Goal: Task Accomplishment & Management: Manage account settings

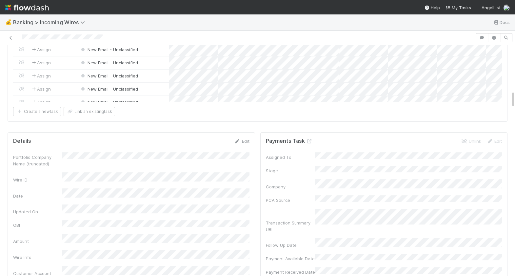
scroll to position [598, 0]
click at [308, 138] on icon at bounding box center [309, 140] width 7 height 4
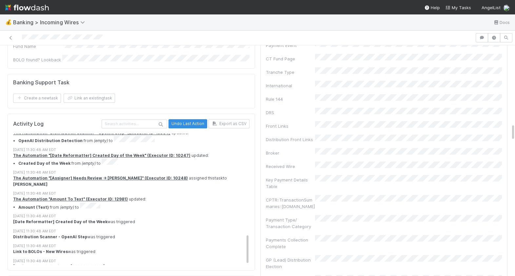
scroll to position [1074, 0]
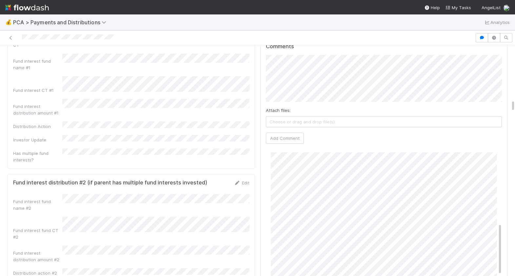
scroll to position [198, 0]
click at [11, 38] on icon at bounding box center [11, 38] width 7 height 4
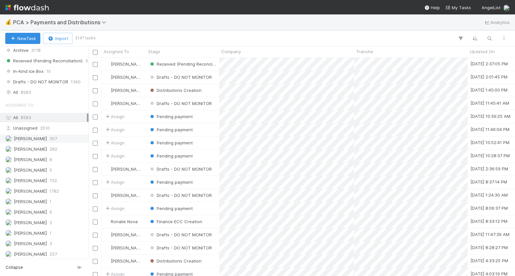
scroll to position [498, 0]
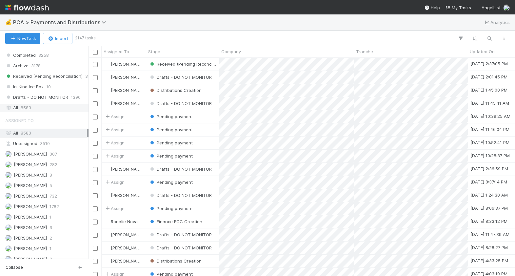
click at [35, 104] on div "All 8583" at bounding box center [46, 108] width 82 height 8
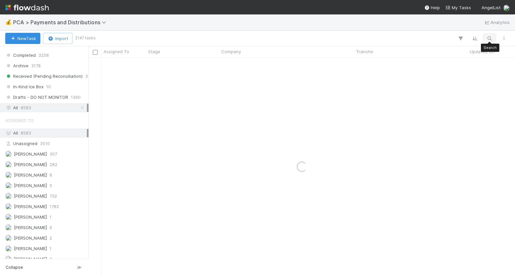
click at [488, 39] on icon "button" at bounding box center [489, 38] width 7 height 6
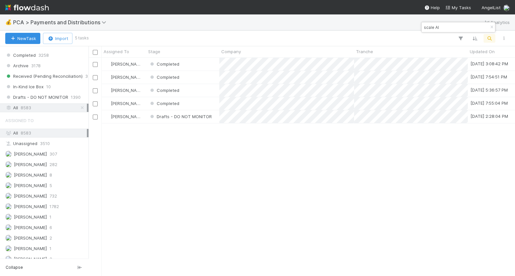
scroll to position [218, 426]
type input "scale AI"
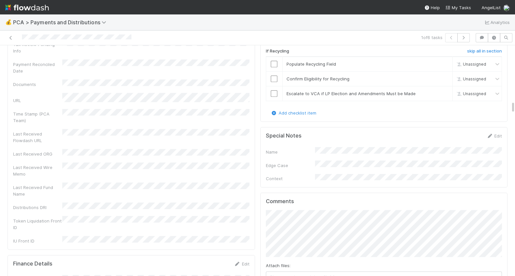
scroll to position [1016, 0]
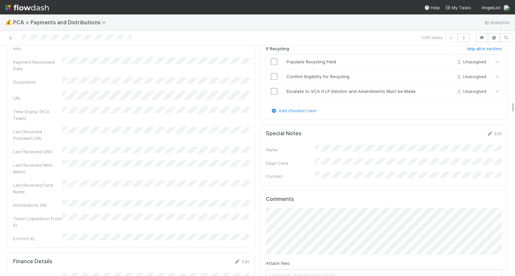
click at [265, 203] on div "Comments Attach files: Choose or drag and drop file(s) Add Comment" at bounding box center [383, 247] width 247 height 114
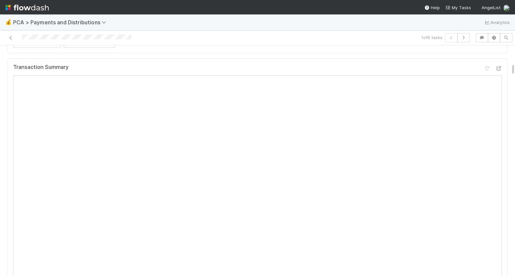
scroll to position [0, 0]
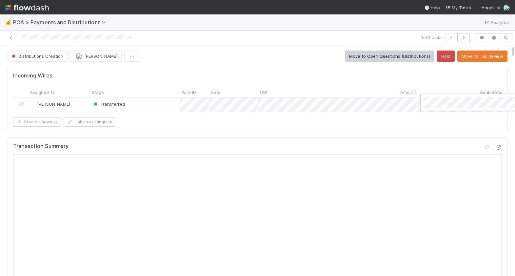
click at [356, 134] on div at bounding box center [257, 138] width 515 height 276
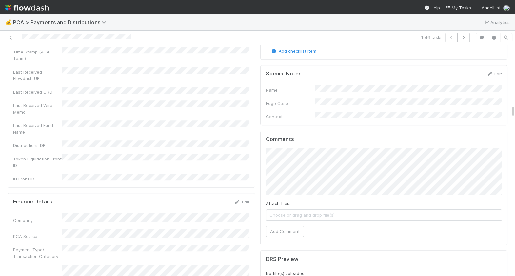
scroll to position [1101, 0]
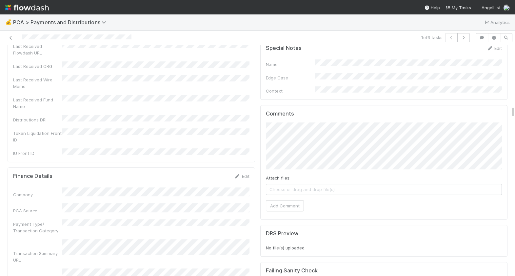
click at [286, 189] on div "Comments Attach files: Choose or drag and drop file(s) Add Comment" at bounding box center [383, 162] width 247 height 114
click at [286, 200] on button "Add Comment" at bounding box center [285, 205] width 38 height 11
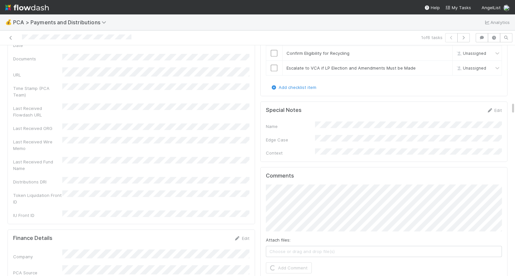
scroll to position [1032, 0]
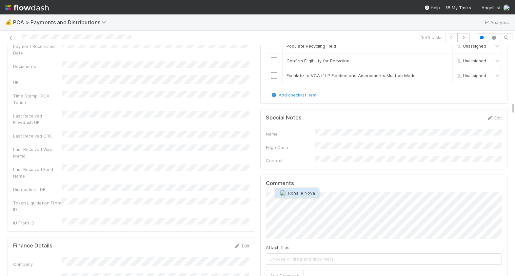
click at [297, 192] on span "Ronalie Nova" at bounding box center [301, 192] width 27 height 5
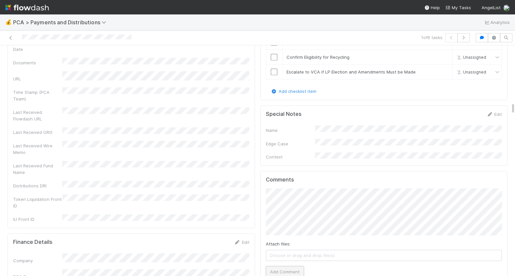
click at [289, 266] on button "Add Comment" at bounding box center [285, 271] width 38 height 11
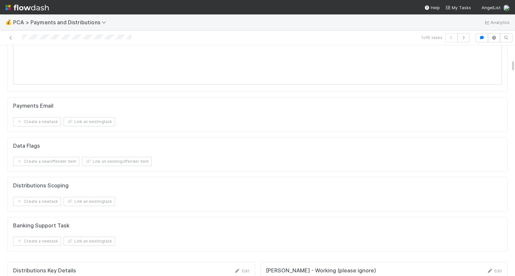
scroll to position [0, 0]
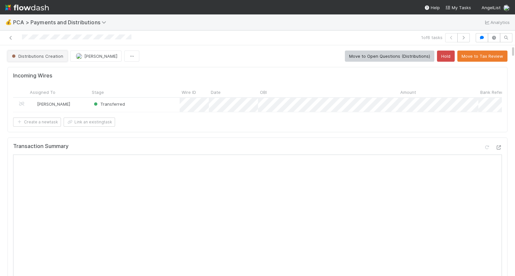
click at [35, 54] on span "Distributions Creation" at bounding box center [36, 55] width 53 height 5
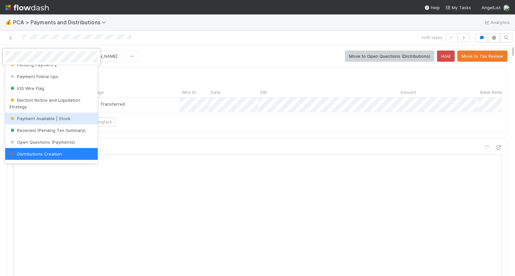
scroll to position [205, 0]
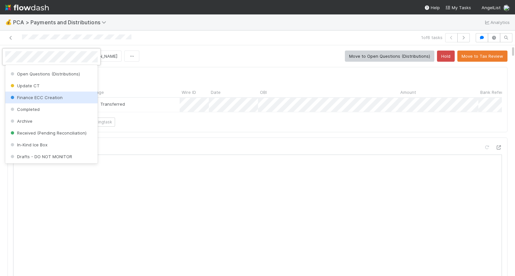
click at [40, 101] on div "Finance ECC Creation" at bounding box center [51, 97] width 92 height 12
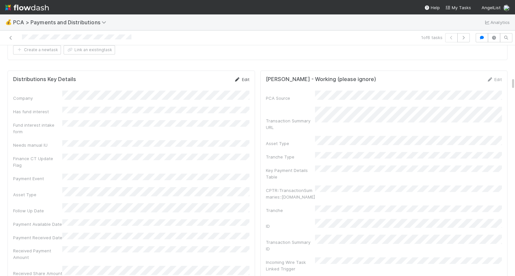
scroll to position [583, 0]
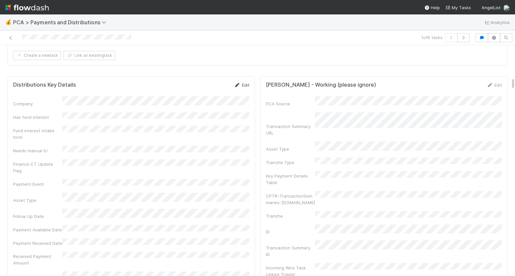
click at [240, 85] on link "Edit" at bounding box center [241, 84] width 15 height 5
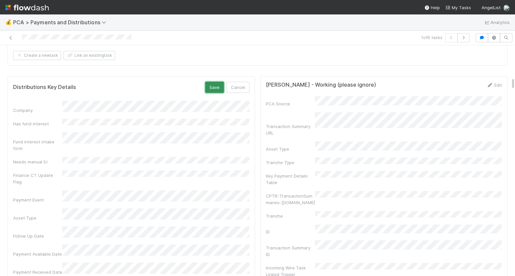
click at [212, 90] on button "Save" at bounding box center [214, 87] width 19 height 11
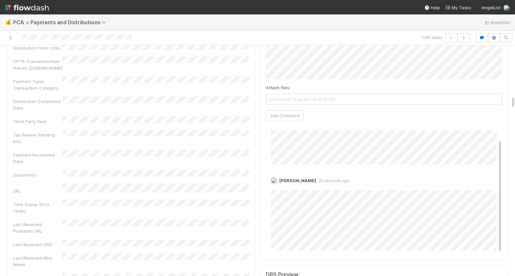
scroll to position [18, 0]
click at [279, 183] on link "Edit" at bounding box center [280, 185] width 8 height 5
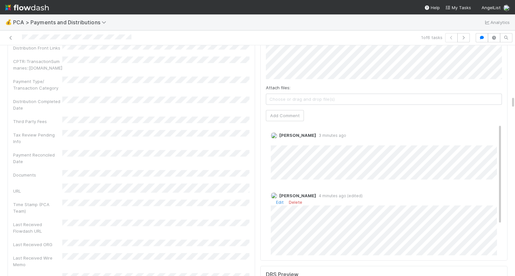
scroll to position [0, 0]
drag, startPoint x: 132, startPoint y: 38, endPoint x: 21, endPoint y: 38, distance: 111.4
click at [21, 38] on div at bounding box center [121, 37] width 236 height 9
drag, startPoint x: 140, startPoint y: 40, endPoint x: 21, endPoint y: 39, distance: 118.9
click at [21, 39] on div at bounding box center [121, 37] width 236 height 9
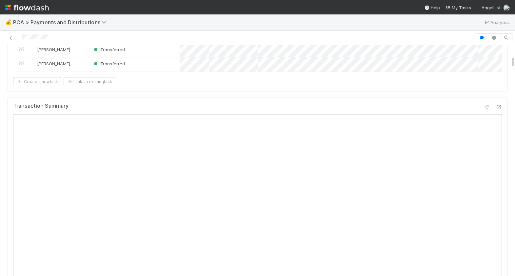
scroll to position [236, 0]
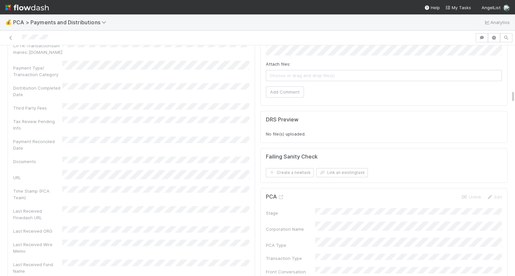
scroll to position [768, 0]
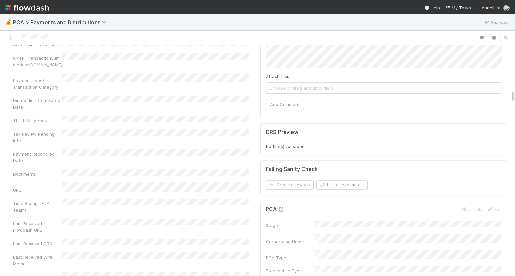
click at [280, 207] on icon at bounding box center [281, 209] width 7 height 4
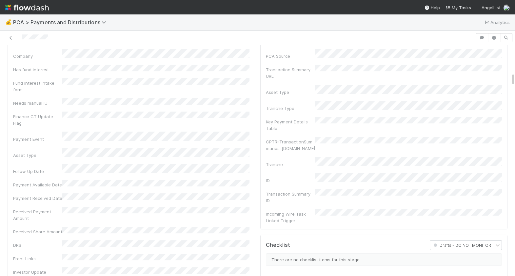
scroll to position [0, 0]
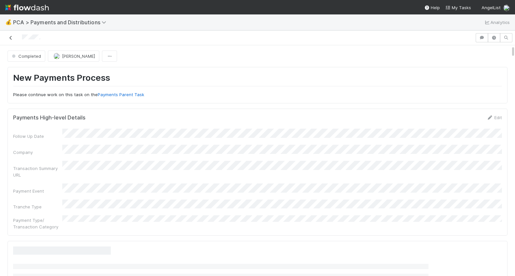
click at [10, 38] on icon at bounding box center [11, 38] width 7 height 4
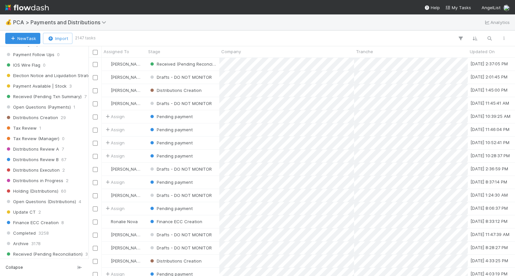
scroll to position [456, 0]
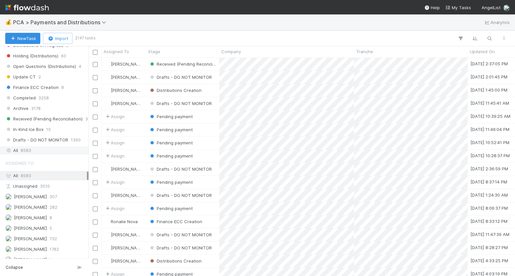
click at [27, 150] on span "8583" at bounding box center [26, 150] width 10 height 8
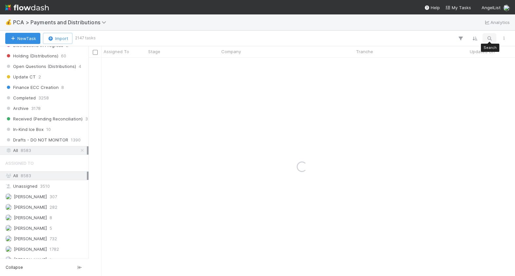
click at [488, 40] on icon "button" at bounding box center [489, 38] width 7 height 6
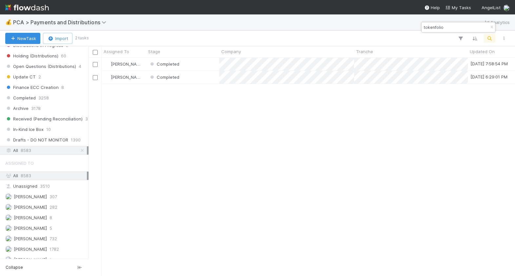
scroll to position [218, 426]
type input "tokenfolio"
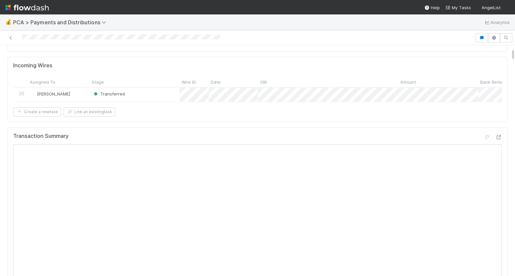
scroll to position [55, 0]
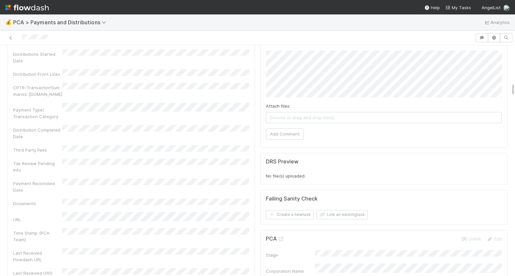
scroll to position [803, 0]
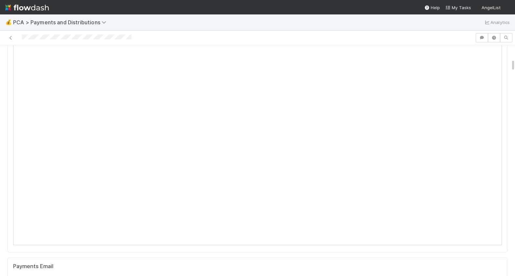
scroll to position [198, 0]
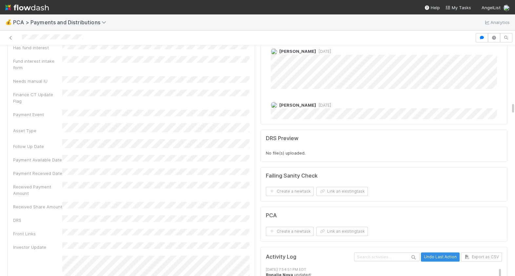
scroll to position [1301, 0]
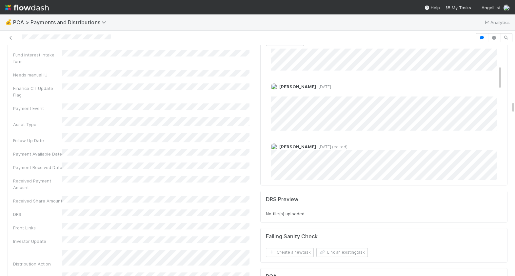
scroll to position [1238, 0]
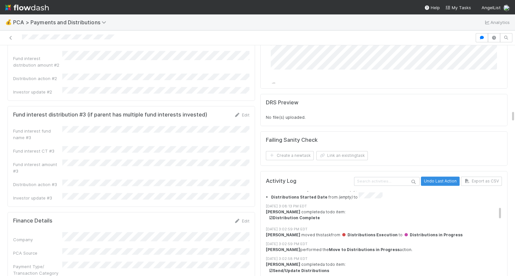
scroll to position [1213, 0]
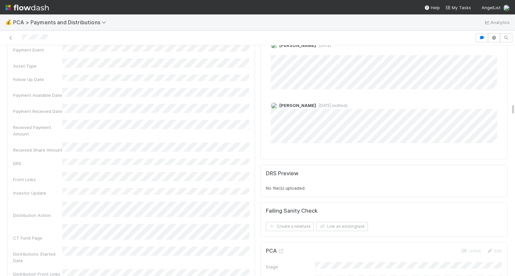
scroll to position [1333, 0]
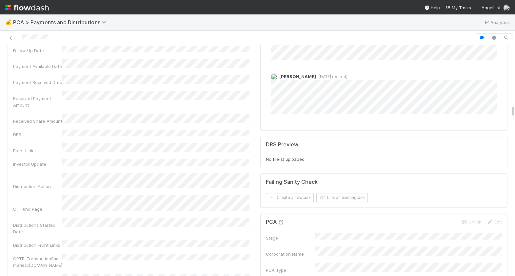
click at [280, 220] on icon at bounding box center [281, 222] width 7 height 4
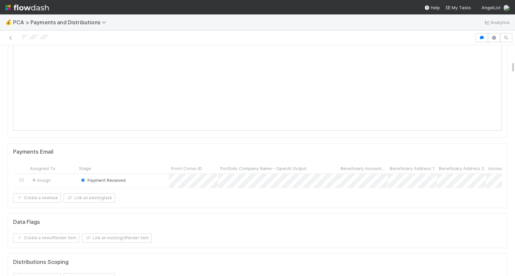
scroll to position [0, 0]
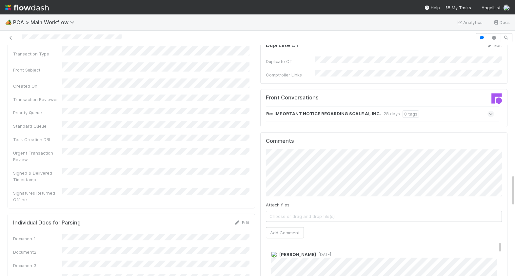
scroll to position [888, 0]
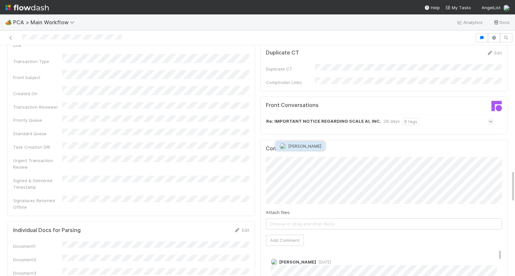
click at [321, 148] on span "[PERSON_NAME]" at bounding box center [304, 145] width 33 height 5
click at [344, 144] on span "[PERSON_NAME]" at bounding box center [354, 145] width 33 height 5
click at [382, 168] on div "Attach files: Choose or drag and drop file(s) Add Comment" at bounding box center [384, 201] width 236 height 89
click at [278, 234] on button "Add Comment" at bounding box center [285, 239] width 38 height 11
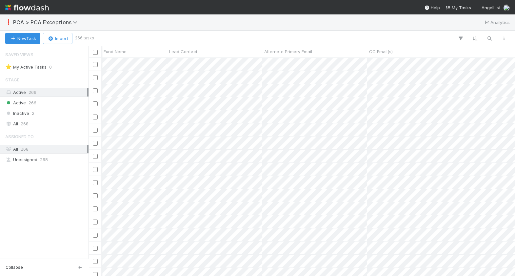
scroll to position [218, 426]
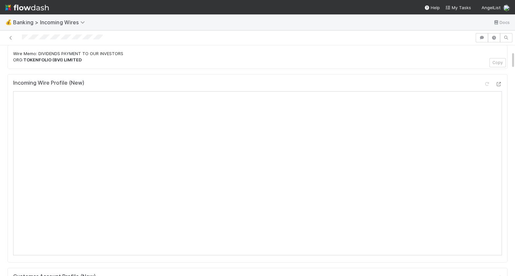
scroll to position [82, 0]
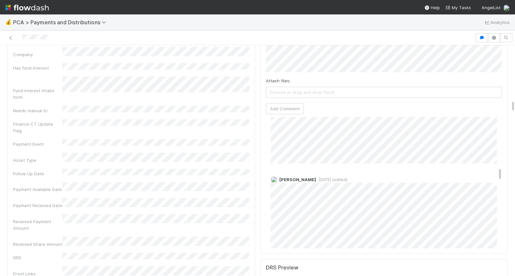
scroll to position [471, 0]
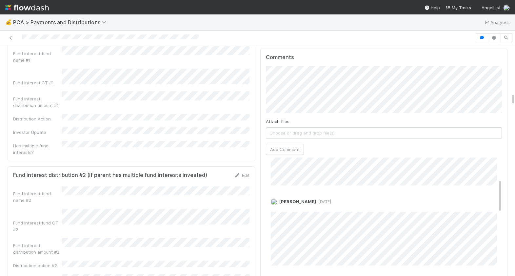
scroll to position [83, 0]
click at [280, 204] on div "Edit Delete" at bounding box center [384, 207] width 226 height 7
click at [278, 205] on link "Edit" at bounding box center [280, 207] width 8 height 5
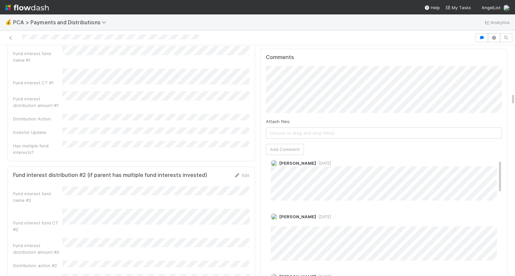
scroll to position [0, 0]
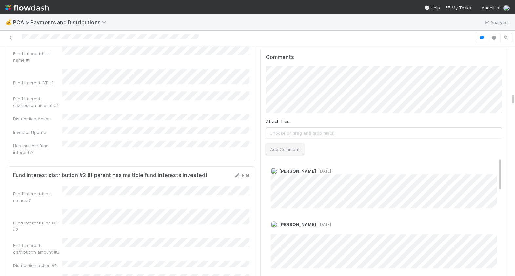
click at [289, 144] on button "Add Comment" at bounding box center [285, 149] width 38 height 11
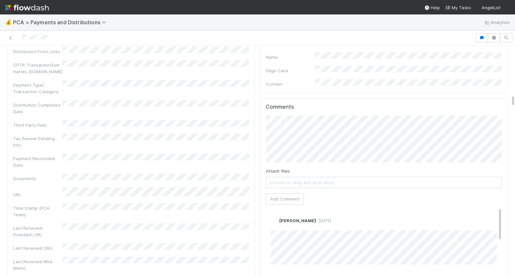
scroll to position [962, 0]
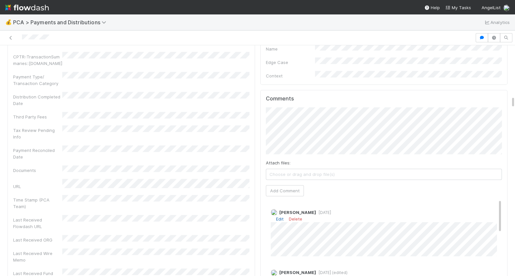
click at [277, 216] on link "Edit" at bounding box center [280, 218] width 8 height 5
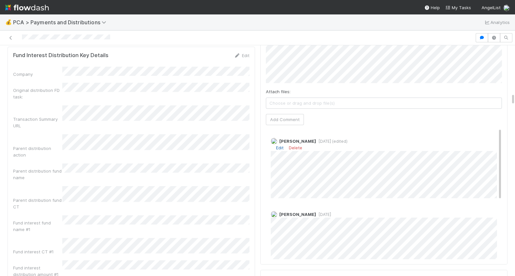
click at [280, 145] on link "Edit" at bounding box center [280, 147] width 8 height 5
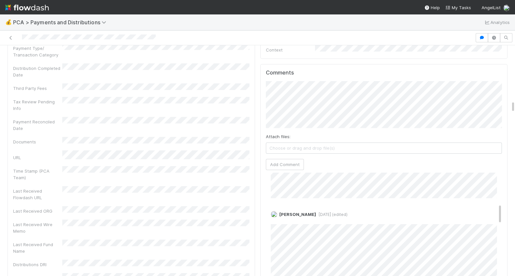
scroll to position [209, 0]
click at [279, 214] on link "Edit" at bounding box center [280, 216] width 8 height 5
click at [269, 220] on div "Berkley Cade 6 days ago (edited)" at bounding box center [384, 242] width 236 height 80
click at [284, 159] on button "Add Comment" at bounding box center [285, 164] width 38 height 11
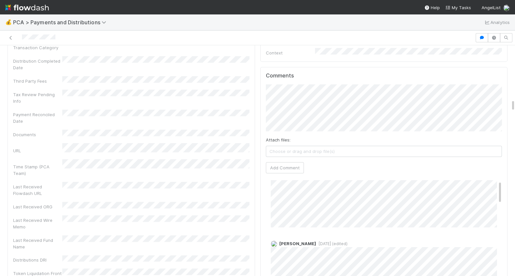
scroll to position [18, 0]
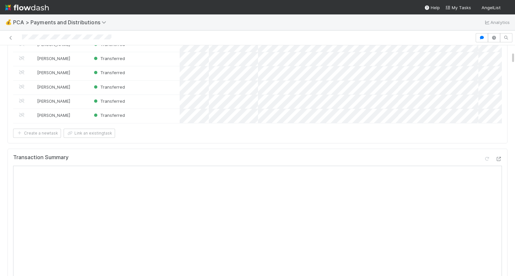
scroll to position [118, 0]
click at [499, 155] on icon at bounding box center [498, 157] width 7 height 4
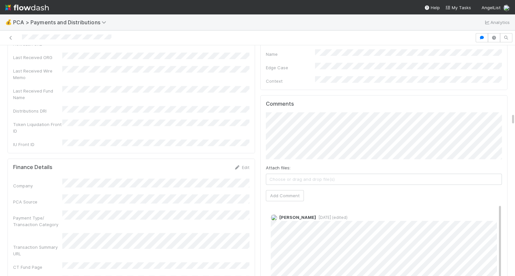
scroll to position [1304, 0]
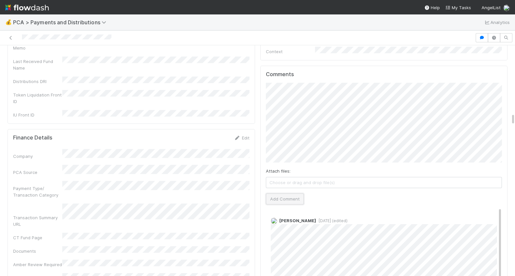
click at [286, 193] on button "Add Comment" at bounding box center [285, 198] width 38 height 11
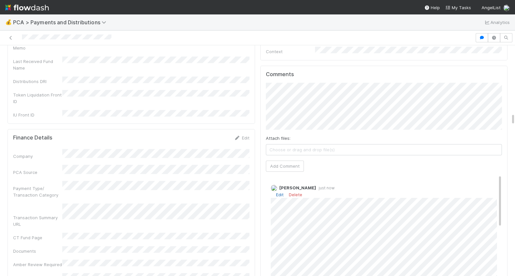
click at [280, 192] on link "Edit" at bounding box center [280, 194] width 8 height 5
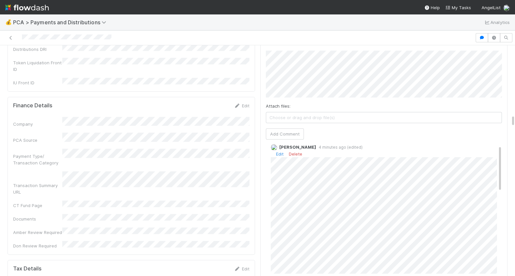
scroll to position [8, 0]
click at [281, 152] on link "Edit" at bounding box center [280, 154] width 8 height 5
click at [281, 160] on link "Edit" at bounding box center [280, 162] width 8 height 5
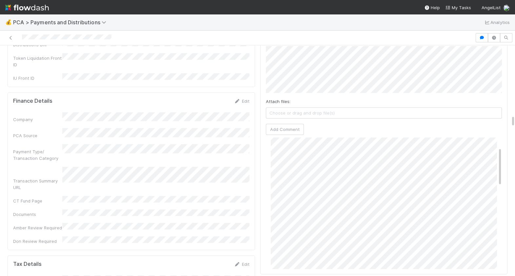
scroll to position [32, 0]
click at [279, 153] on div "Edit Delete" at bounding box center [384, 156] width 226 height 7
click at [281, 155] on link "Edit" at bounding box center [280, 157] width 8 height 5
click at [278, 155] on link "Edit" at bounding box center [280, 157] width 8 height 5
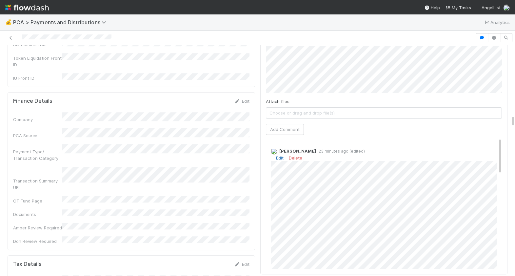
click at [278, 155] on link "Edit" at bounding box center [280, 157] width 8 height 5
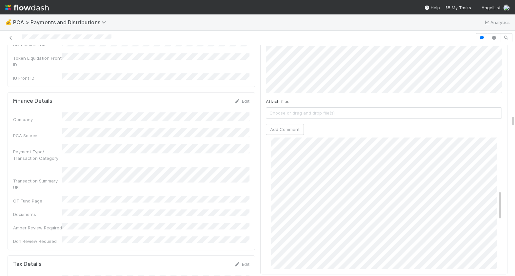
scroll to position [239, 0]
click at [22, 38] on div at bounding box center [238, 37] width 470 height 9
click at [279, 155] on link "Edit" at bounding box center [280, 157] width 8 height 5
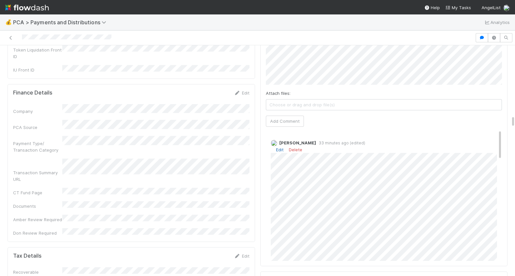
click at [280, 147] on link "Edit" at bounding box center [280, 149] width 8 height 5
click at [276, 147] on link "Edit" at bounding box center [280, 149] width 8 height 5
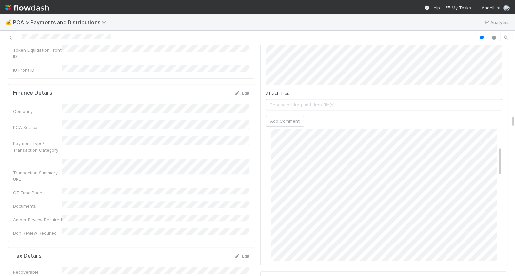
scroll to position [62, 0]
click at [22, 38] on div at bounding box center [238, 37] width 470 height 9
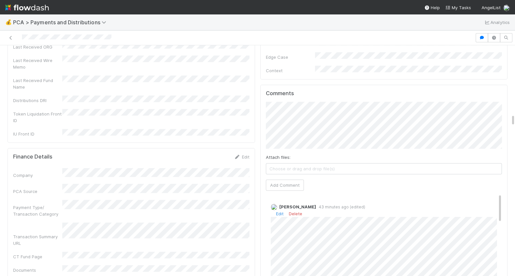
scroll to position [1269, 0]
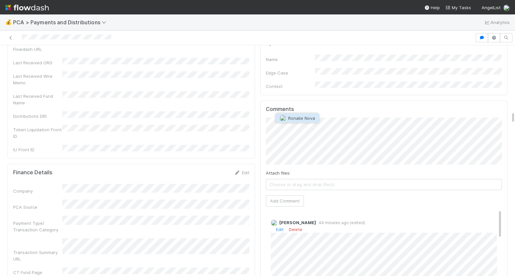
click at [300, 114] on button "Ronalie Nova" at bounding box center [297, 117] width 43 height 9
click at [293, 195] on button "Add Comment" at bounding box center [285, 200] width 38 height 11
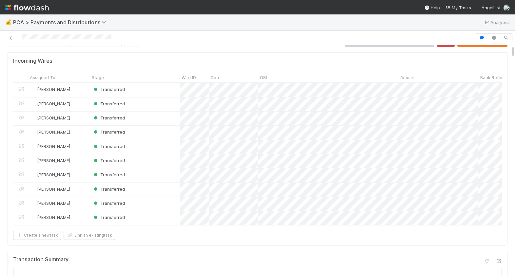
scroll to position [0, 0]
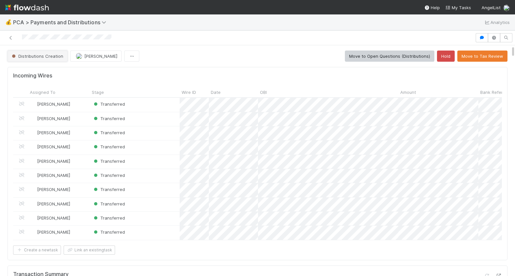
click at [47, 56] on span "Distributions Creation" at bounding box center [36, 55] width 53 height 5
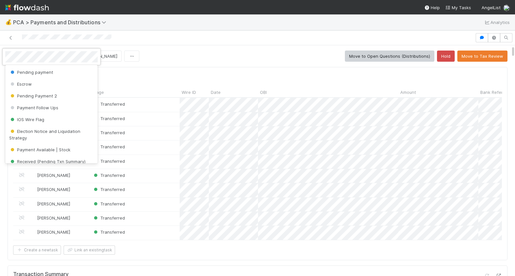
scroll to position [205, 0]
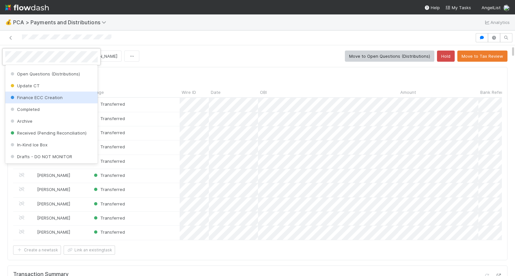
click at [51, 102] on div "Finance ECC Creation" at bounding box center [51, 97] width 92 height 12
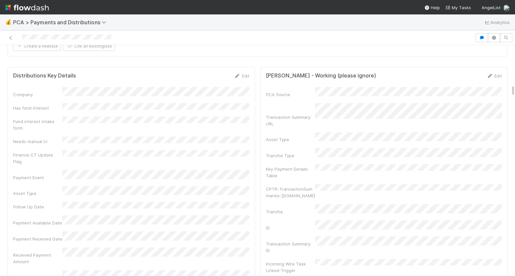
scroll to position [717, 0]
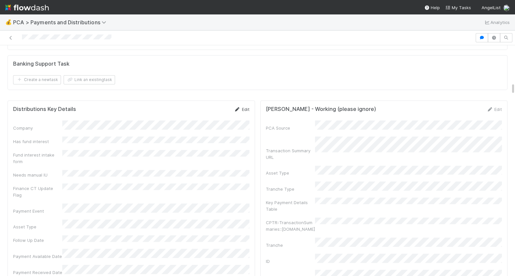
click at [247, 106] on link "Edit" at bounding box center [241, 108] width 15 height 5
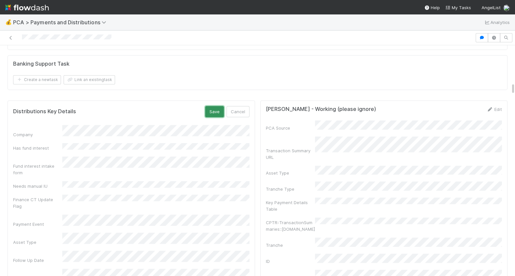
click at [217, 112] on button "Save" at bounding box center [214, 111] width 19 height 11
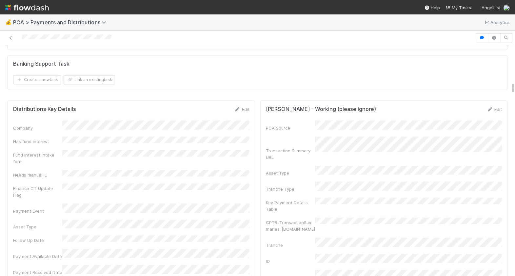
drag, startPoint x: 111, startPoint y: 37, endPoint x: 22, endPoint y: 38, distance: 89.8
click at [22, 38] on div at bounding box center [238, 37] width 470 height 9
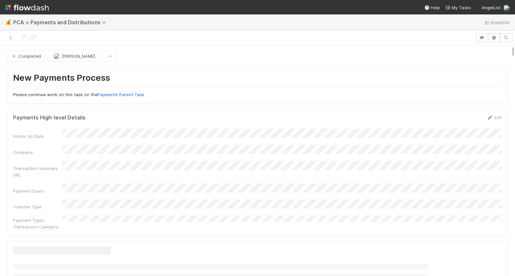
click at [9, 39] on icon at bounding box center [11, 38] width 7 height 4
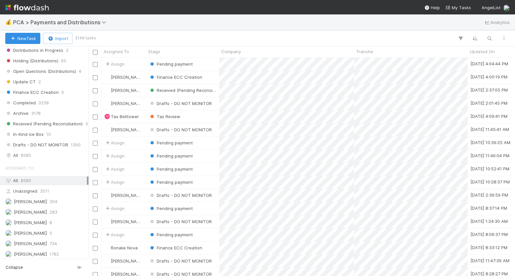
scroll to position [543, 0]
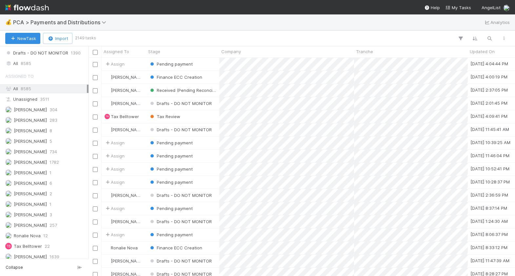
click at [32, 69] on span "Assigned To" at bounding box center [19, 75] width 29 height 13
click at [32, 62] on div "All 8585" at bounding box center [46, 63] width 82 height 8
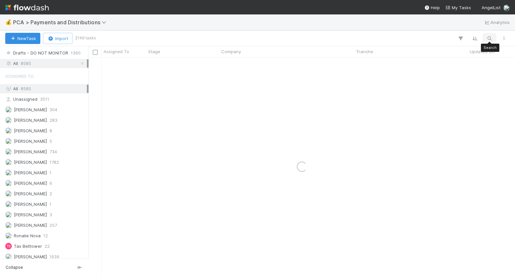
click at [488, 36] on icon "button" at bounding box center [489, 38] width 7 height 6
click at [433, 27] on input "quickpower" at bounding box center [455, 27] width 66 height 8
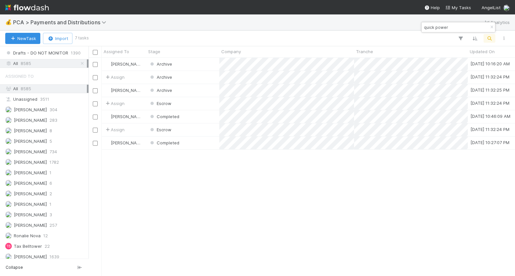
type input "quick power"
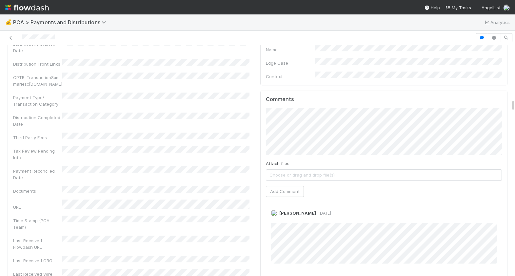
scroll to position [1006, 0]
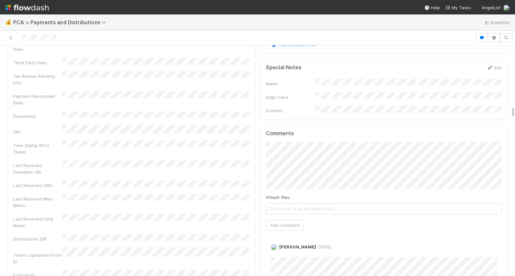
scroll to position [1198, 0]
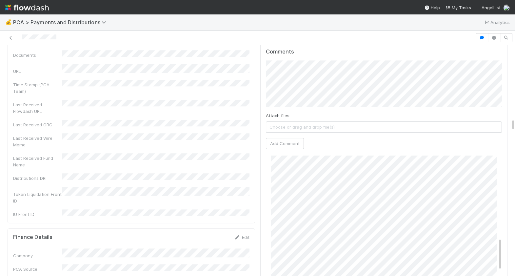
scroll to position [336, 0]
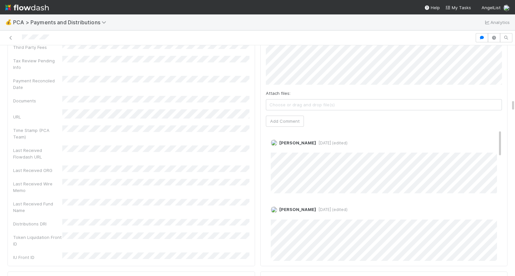
scroll to position [1019, 0]
